Goal: Browse casually

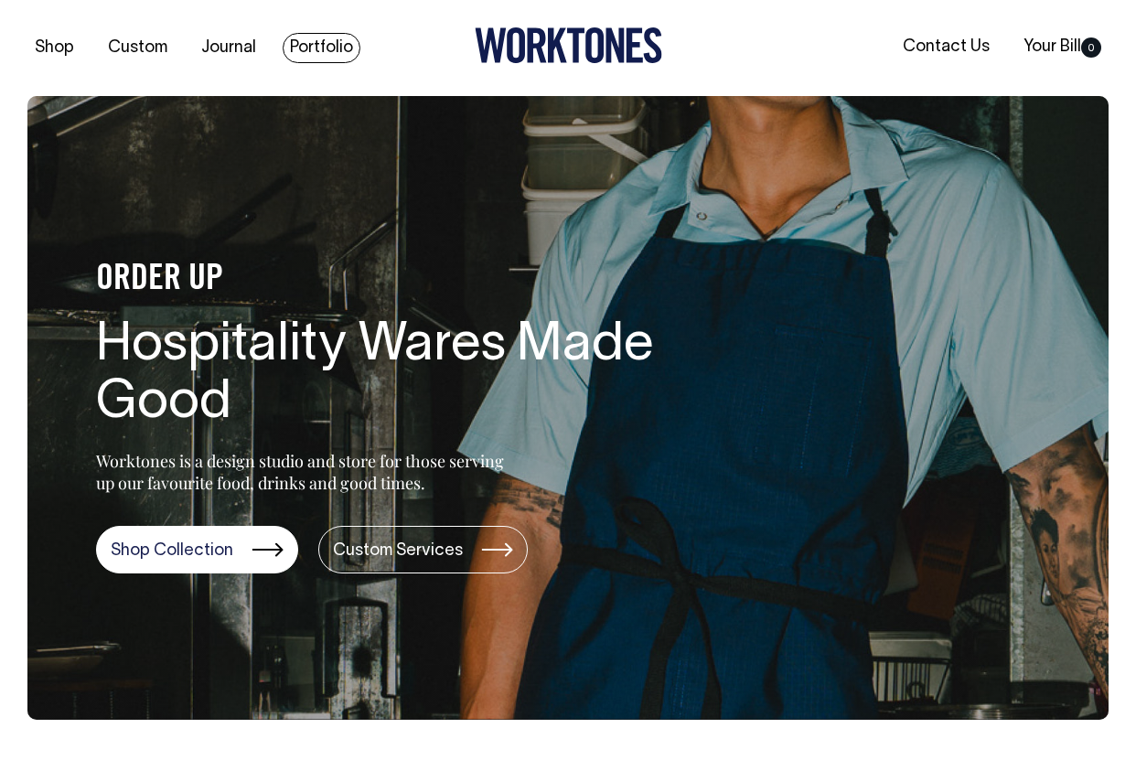
click at [302, 42] on link "Portfolio" at bounding box center [322, 48] width 78 height 30
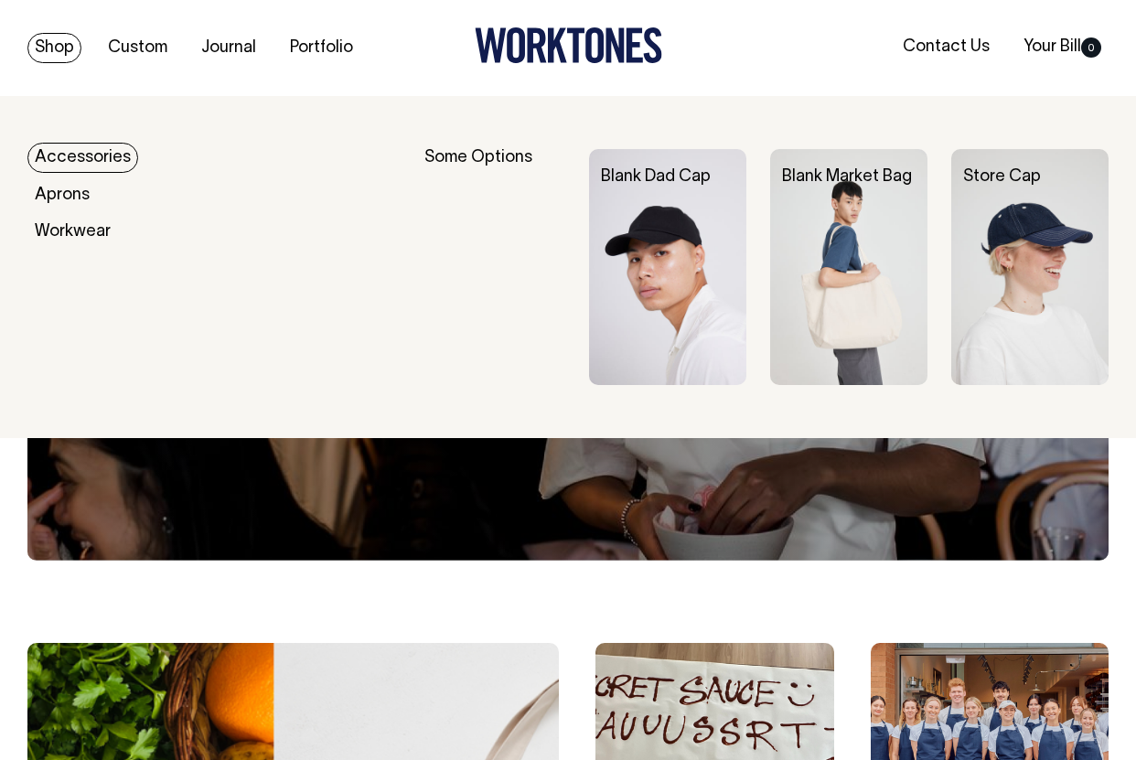
click at [53, 47] on link "Shop" at bounding box center [54, 48] width 54 height 30
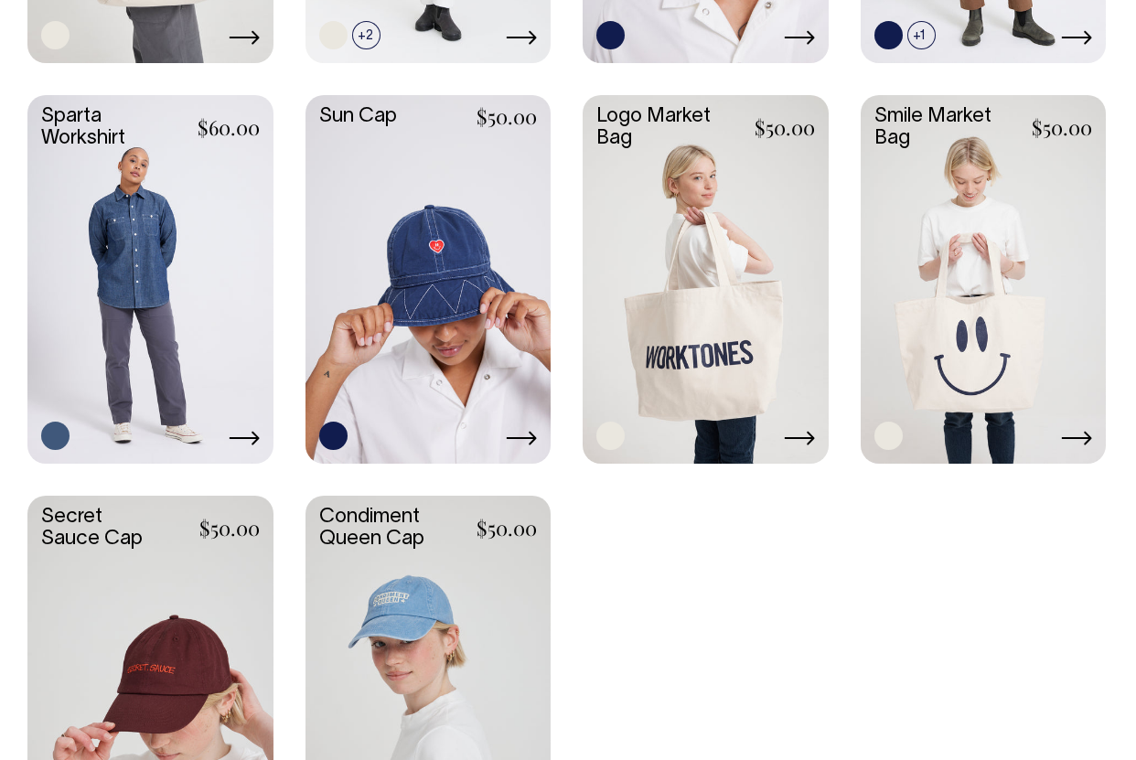
scroll to position [2449, 0]
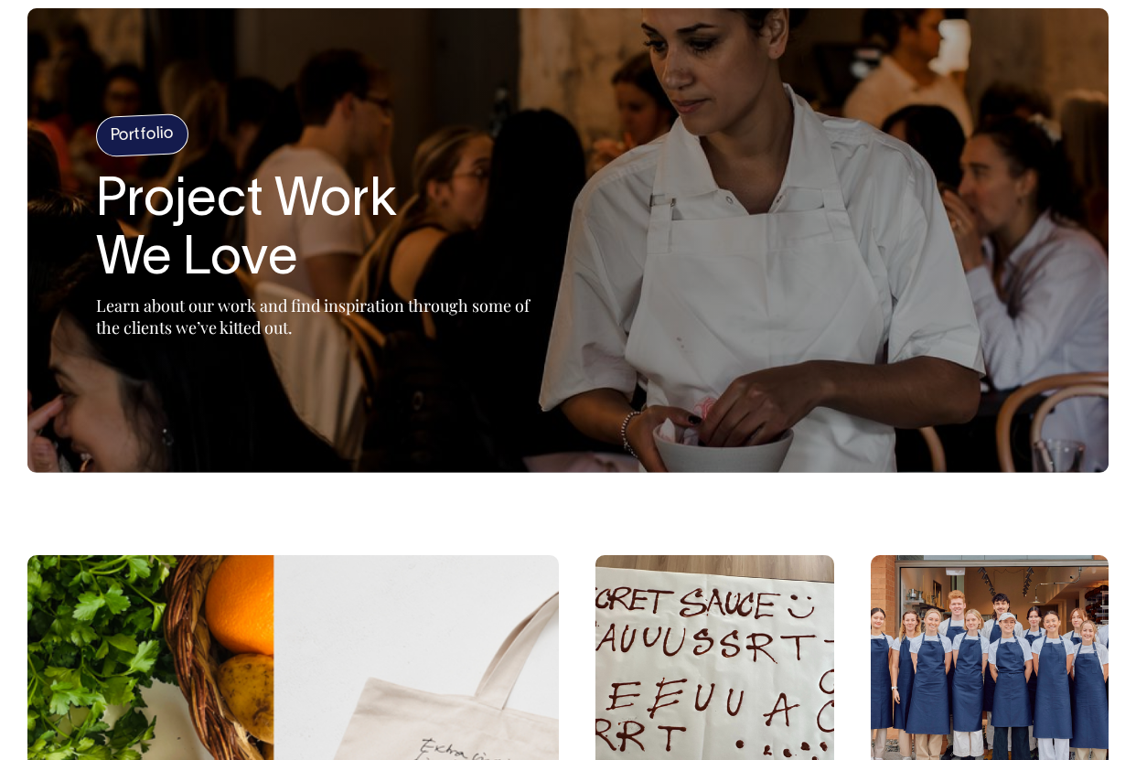
scroll to position [89, 0]
